Goal: Information Seeking & Learning: Learn about a topic

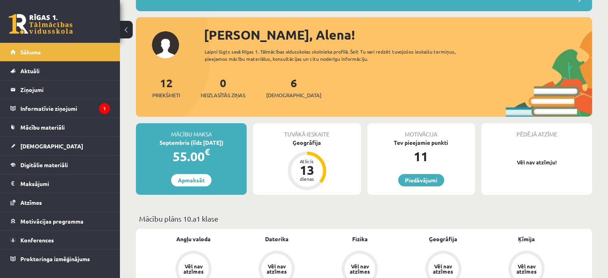
scroll to position [75, 0]
click at [94, 165] on link "Digitālie materiāli" at bounding box center [60, 165] width 100 height 18
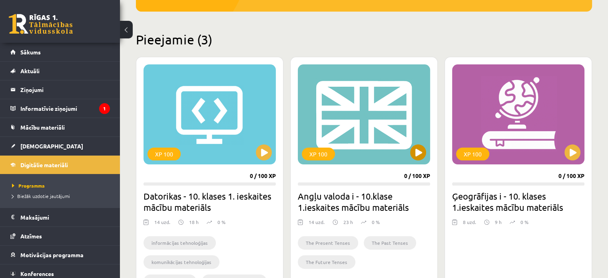
scroll to position [172, 0]
click at [398, 109] on div "XP 100" at bounding box center [364, 114] width 132 height 100
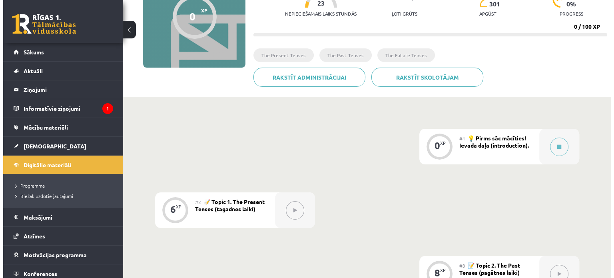
scroll to position [96, 0]
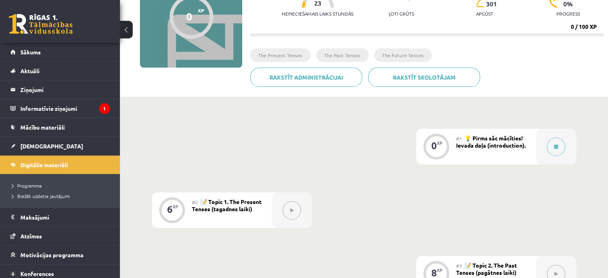
click at [450, 142] on div "0 XP" at bounding box center [436, 147] width 40 height 36
click at [553, 148] on button at bounding box center [556, 147] width 18 height 18
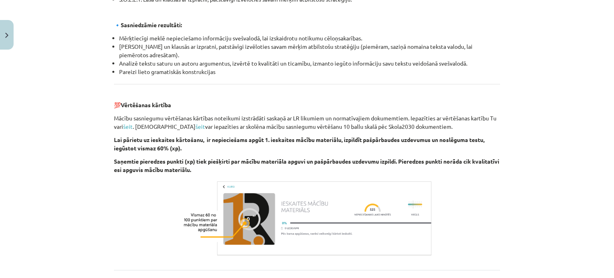
scroll to position [925, 0]
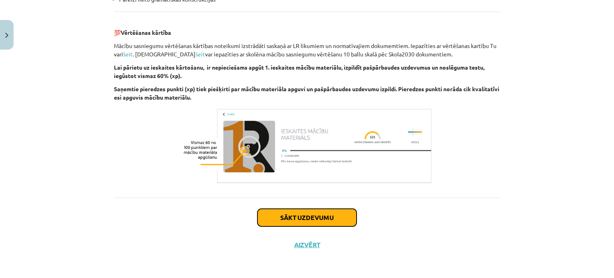
click at [306, 216] on button "Sākt uzdevumu" at bounding box center [307, 218] width 99 height 18
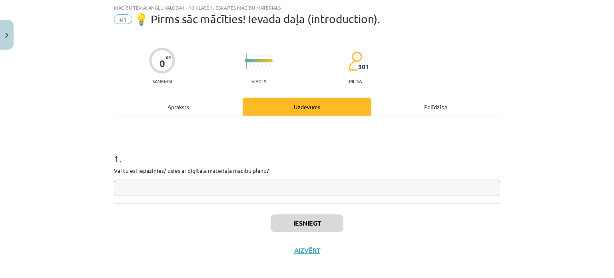
click at [288, 184] on input "text" at bounding box center [307, 188] width 386 height 16
click at [237, 188] on input "text" at bounding box center [307, 188] width 386 height 16
click at [328, 109] on div "Uzdevums" at bounding box center [307, 107] width 129 height 18
click at [273, 190] on input "text" at bounding box center [307, 188] width 386 height 16
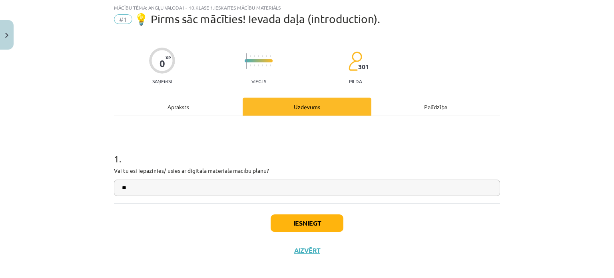
type input "*"
type input "**"
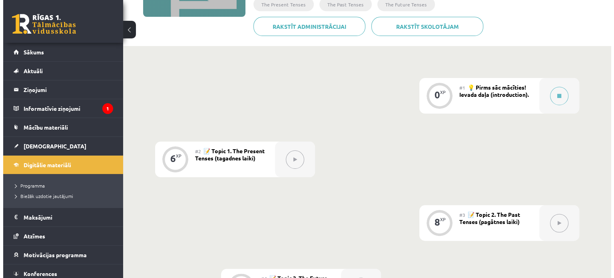
scroll to position [150, 0]
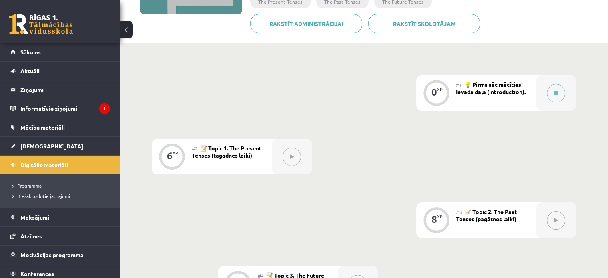
click at [294, 161] on button at bounding box center [292, 157] width 18 height 18
click at [558, 90] on button at bounding box center [556, 93] width 18 height 18
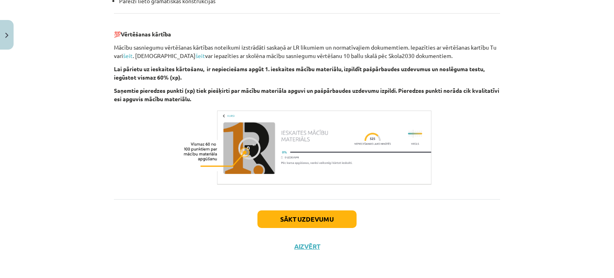
scroll to position [925, 0]
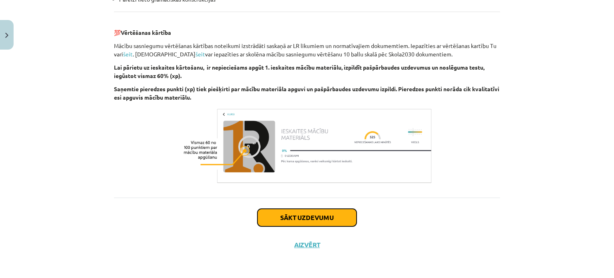
click at [324, 214] on button "Sākt uzdevumu" at bounding box center [307, 218] width 99 height 18
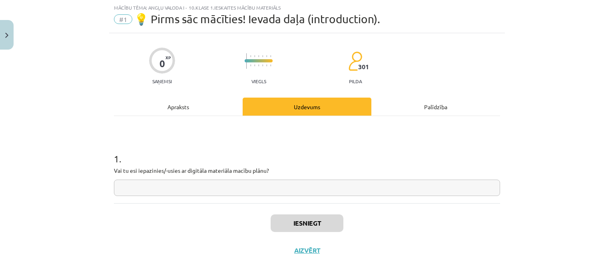
click at [324, 186] on input "text" at bounding box center [307, 188] width 386 height 16
type input "*"
type input "**"
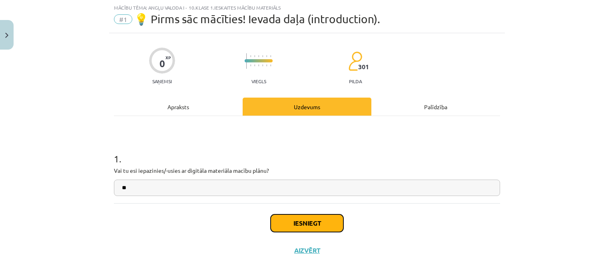
click at [308, 224] on button "Iesniegt" at bounding box center [307, 223] width 73 height 18
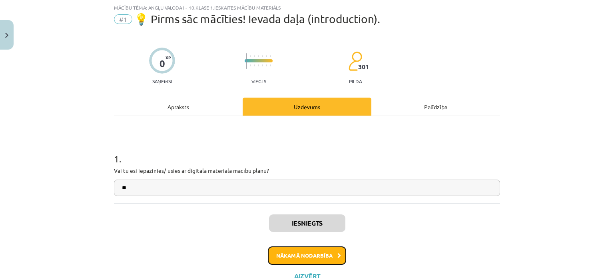
click at [302, 251] on button "Nākamā nodarbība" at bounding box center [307, 255] width 78 height 18
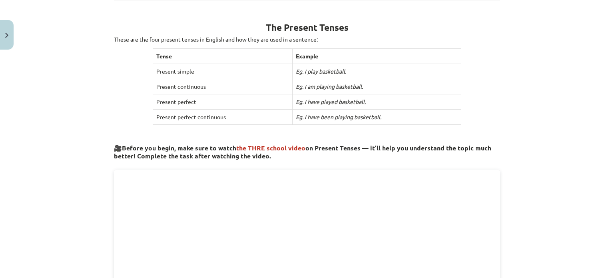
scroll to position [136, 0]
click at [517, 78] on div "Mācību tēma: Angļu valoda i - 10.klase 1.ieskaites mācību materiāls #2 📝 Topic …" at bounding box center [307, 139] width 614 height 278
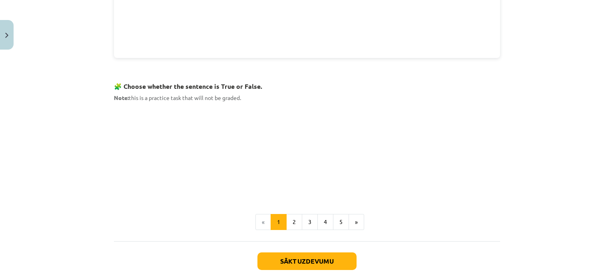
scroll to position [466, 0]
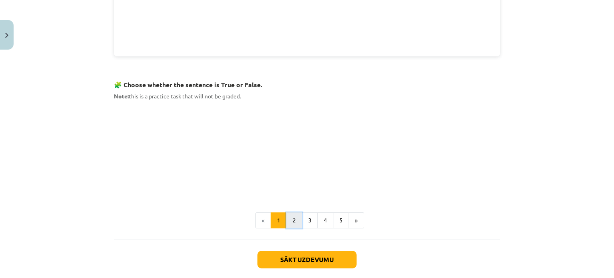
click at [290, 217] on button "2" at bounding box center [294, 220] width 16 height 16
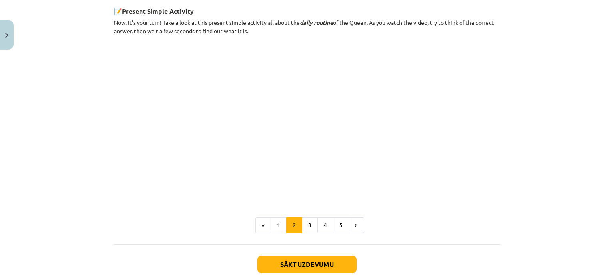
scroll to position [509, 0]
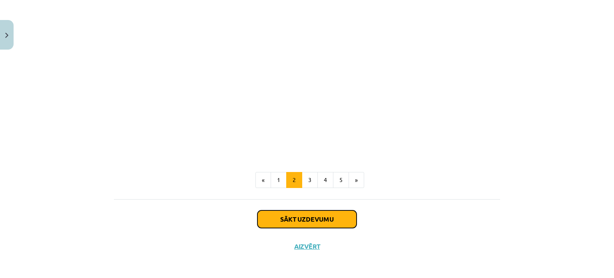
click at [322, 218] on button "Sākt uzdevumu" at bounding box center [307, 219] width 99 height 18
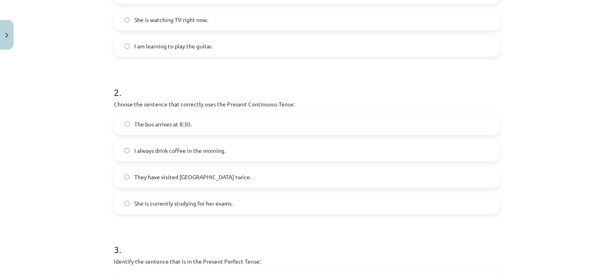
scroll to position [244, 0]
click at [126, 198] on label "She is currently studying for her exams." at bounding box center [307, 203] width 385 height 20
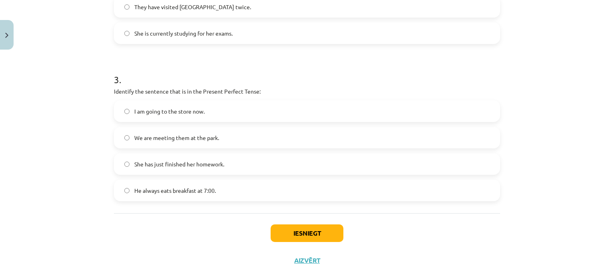
scroll to position [429, 0]
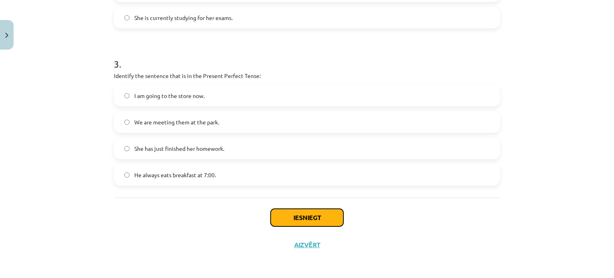
click at [292, 212] on button "Iesniegt" at bounding box center [307, 218] width 73 height 18
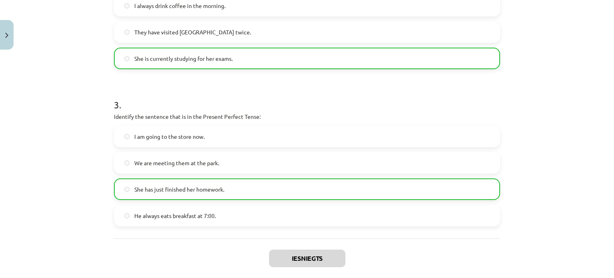
scroll to position [454, 0]
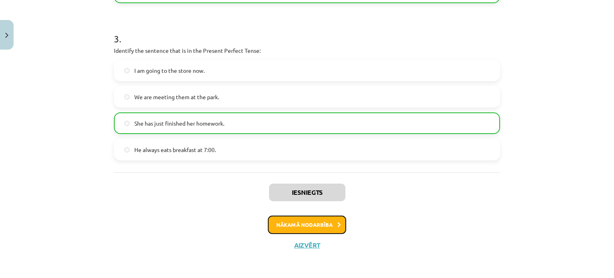
click at [312, 224] on button "Nākamā nodarbība" at bounding box center [307, 225] width 78 height 18
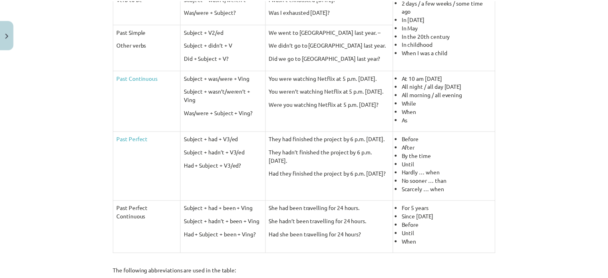
scroll to position [398, 0]
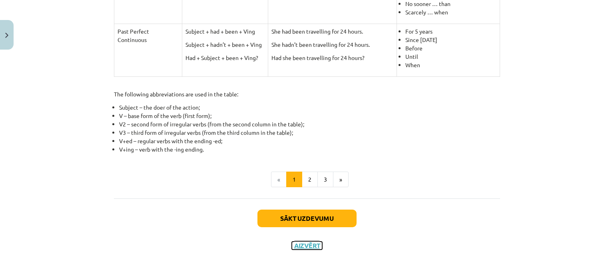
click at [296, 246] on button "Aizvērt" at bounding box center [307, 246] width 30 height 8
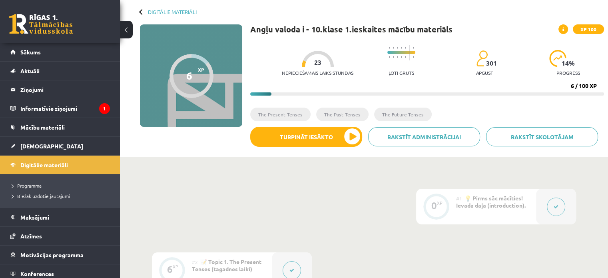
scroll to position [36, 0]
click at [140, 12] on div at bounding box center [142, 12] width 6 height 6
click at [155, 13] on link "Digitālie materiāli" at bounding box center [172, 12] width 49 height 6
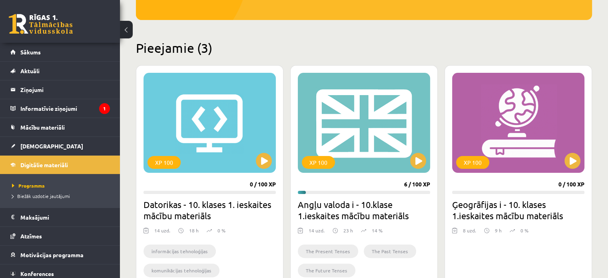
scroll to position [163, 0]
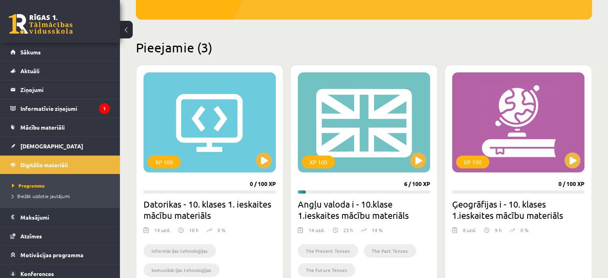
click at [201, 112] on div "XP 100" at bounding box center [210, 122] width 132 height 100
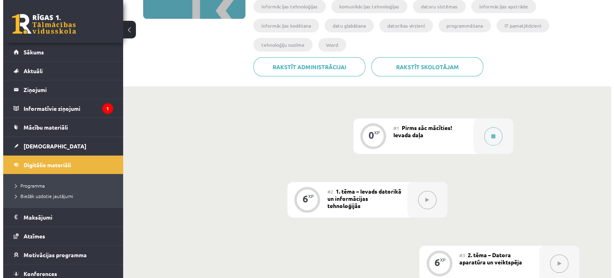
scroll to position [146, 0]
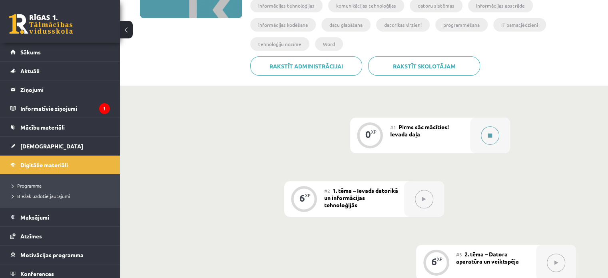
click at [491, 126] on button at bounding box center [490, 135] width 18 height 18
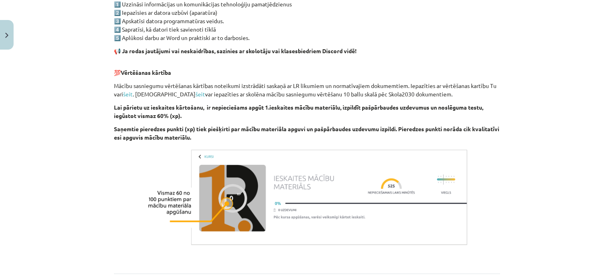
scroll to position [570, 0]
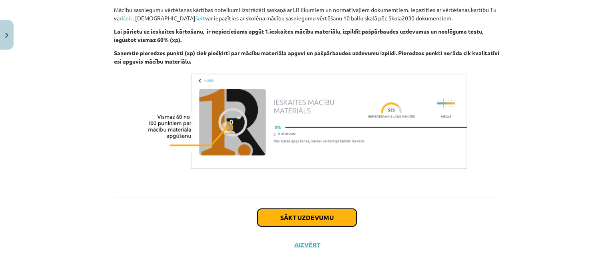
click at [314, 216] on button "Sākt uzdevumu" at bounding box center [307, 218] width 99 height 18
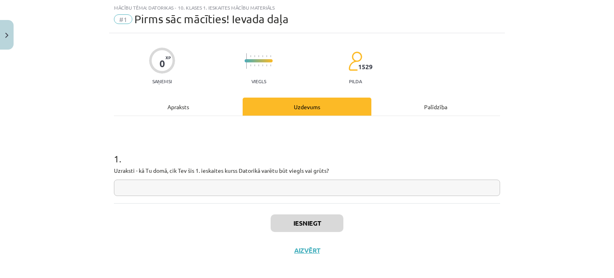
click at [272, 187] on input "text" at bounding box center [307, 188] width 386 height 16
click at [188, 144] on h1 "1 ." at bounding box center [307, 151] width 386 height 25
click at [193, 187] on input "***" at bounding box center [307, 188] width 386 height 16
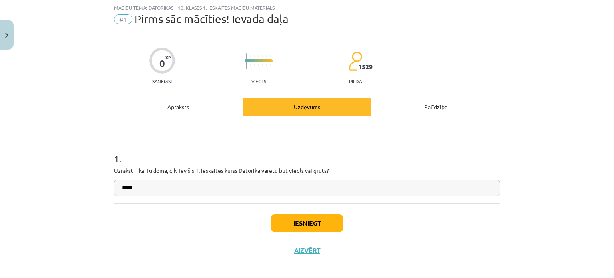
type input "*****"
click at [320, 222] on button "Iesniegt" at bounding box center [307, 223] width 73 height 18
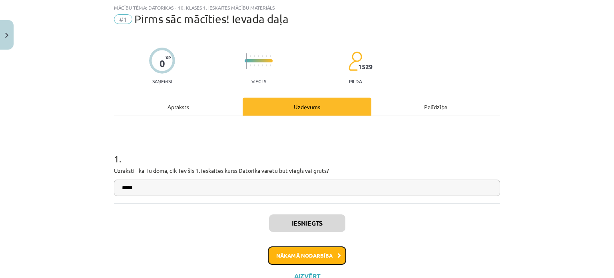
click at [316, 256] on button "Nākamā nodarbība" at bounding box center [307, 255] width 78 height 18
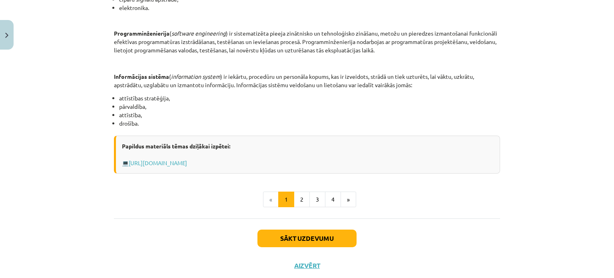
scroll to position [406, 0]
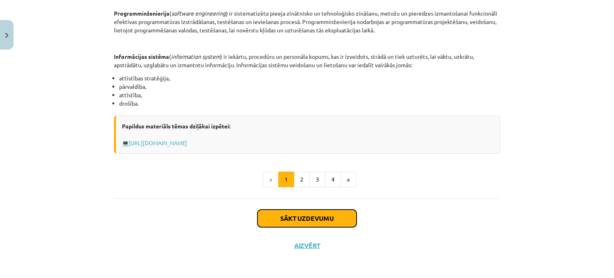
click at [275, 211] on button "Sākt uzdevumu" at bounding box center [307, 219] width 99 height 18
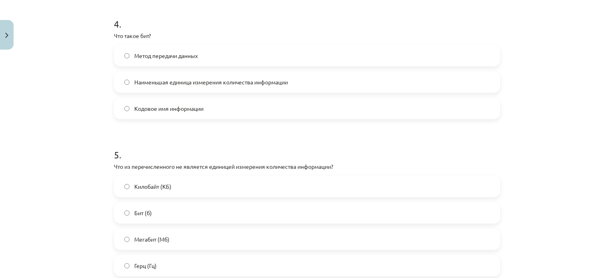
scroll to position [587, 0]
click at [122, 76] on label "Наименьшая единица измерения количества информации" at bounding box center [307, 82] width 385 height 20
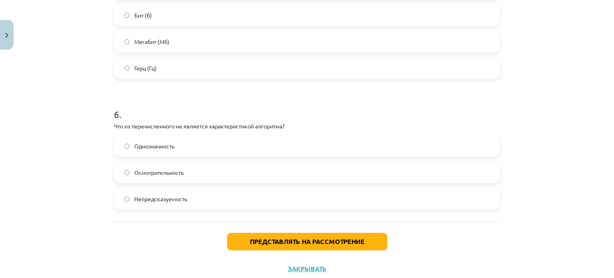
scroll to position [808, 0]
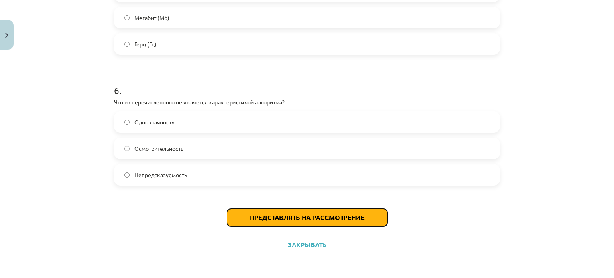
click at [277, 218] on font "Представлять на рассмотрение" at bounding box center [307, 217] width 115 height 8
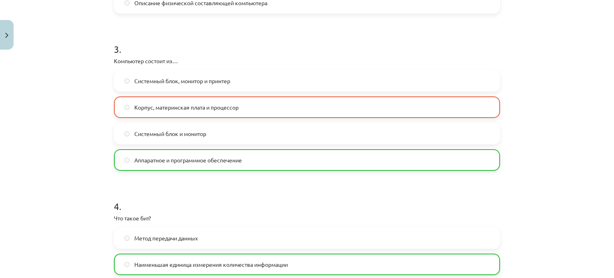
scroll to position [411, 0]
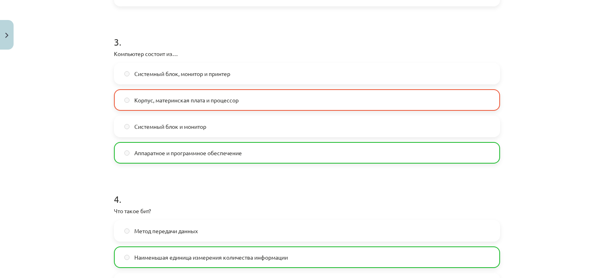
click at [238, 156] on span "Аппаратное и программное обеспечение" at bounding box center [188, 153] width 108 height 8
click at [230, 101] on font "Корпус, материнская плата и процессор" at bounding box center [186, 99] width 104 height 7
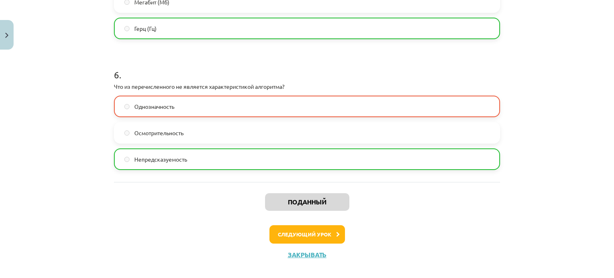
scroll to position [833, 0]
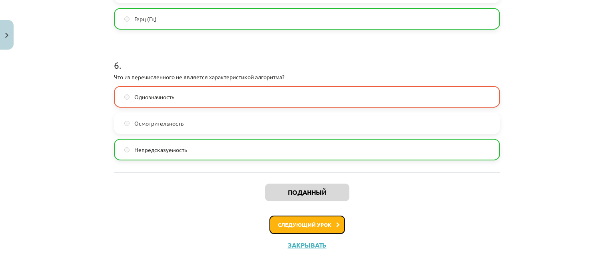
click at [301, 226] on font "Следующий урок" at bounding box center [305, 224] width 54 height 7
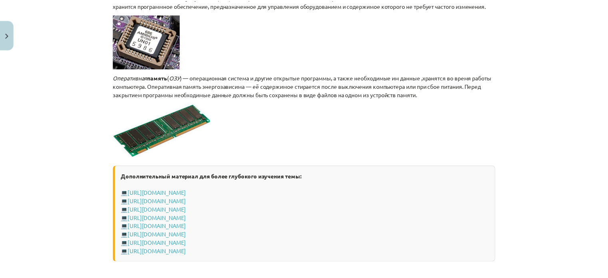
scroll to position [1459, 0]
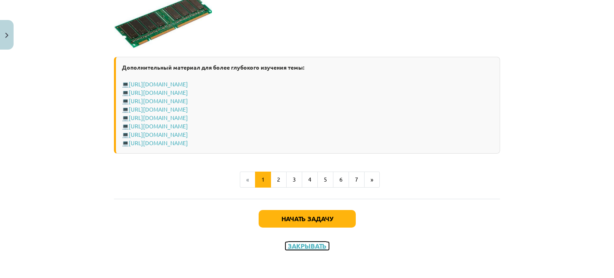
click at [305, 246] on font "Закрывать" at bounding box center [307, 246] width 39 height 8
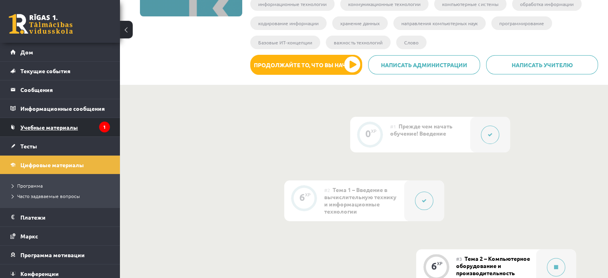
scroll to position [147, 0]
click at [64, 130] on font "Учебные материалы" at bounding box center [49, 127] width 58 height 7
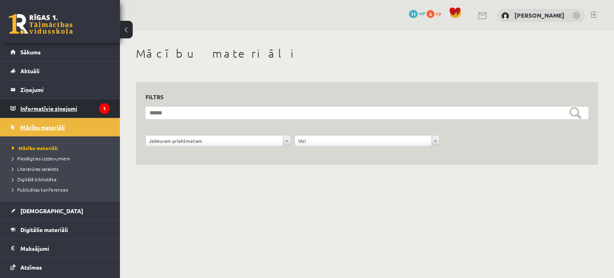
click at [100, 112] on icon "1" at bounding box center [104, 108] width 11 height 11
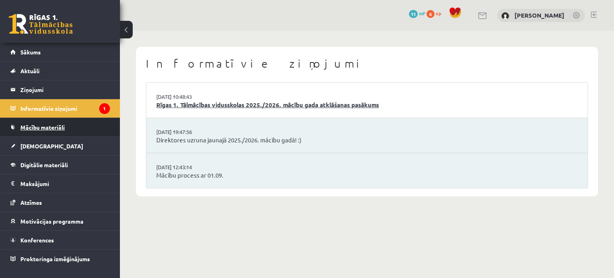
click at [180, 104] on link "Rīgas 1. Tālmācības vidusskolas 2025./2026. mācību gada atklāšanas pasākums" at bounding box center [367, 104] width 422 height 9
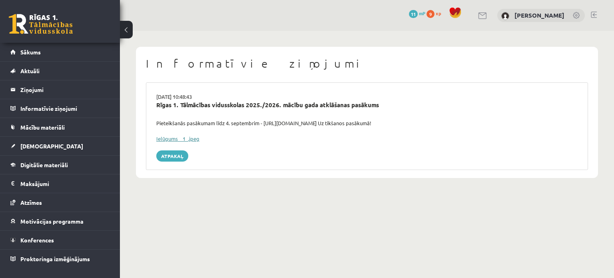
click at [162, 137] on link "Ielūgums__1_.jpeg" at bounding box center [177, 138] width 43 height 7
click at [168, 152] on link "Atpakaļ" at bounding box center [172, 155] width 32 height 11
